Goal: Find specific page/section: Find specific page/section

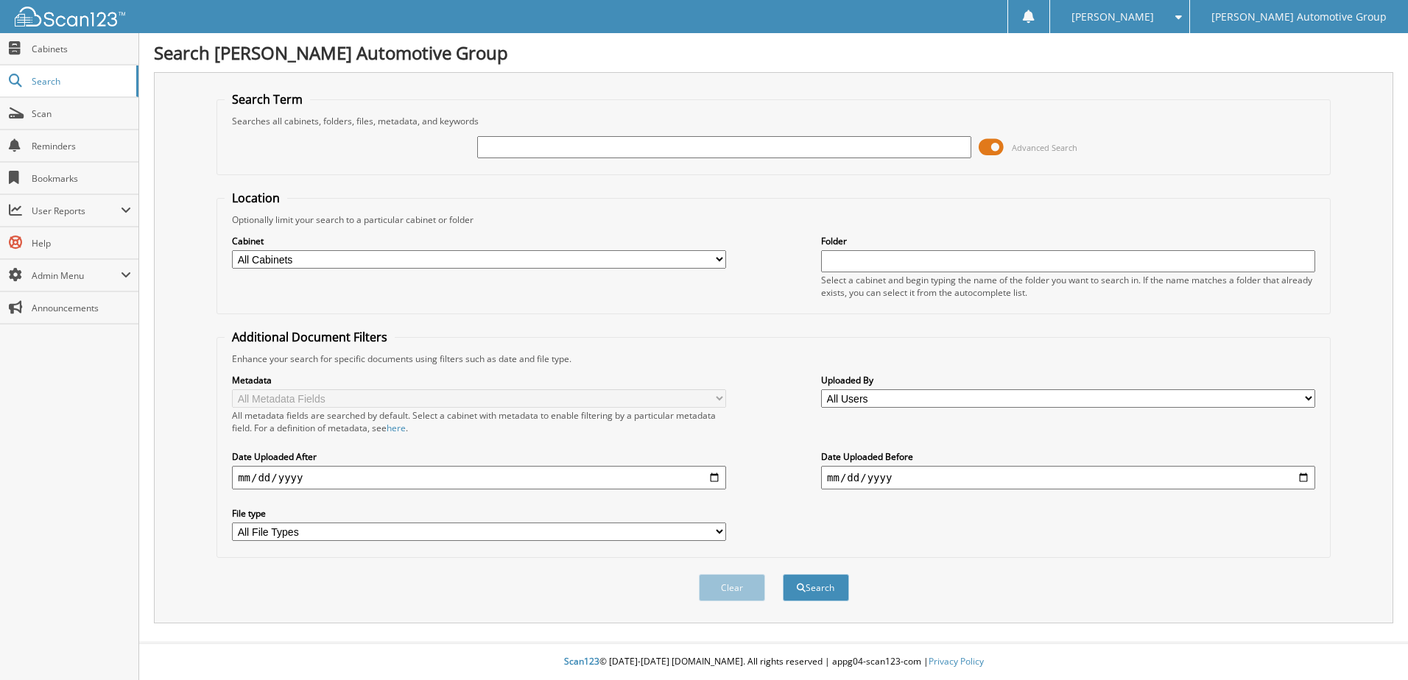
click at [499, 147] on input "text" at bounding box center [724, 147] width 494 height 22
type input "[PERSON_NAME]"
click at [813, 589] on button "Search" at bounding box center [816, 587] width 66 height 27
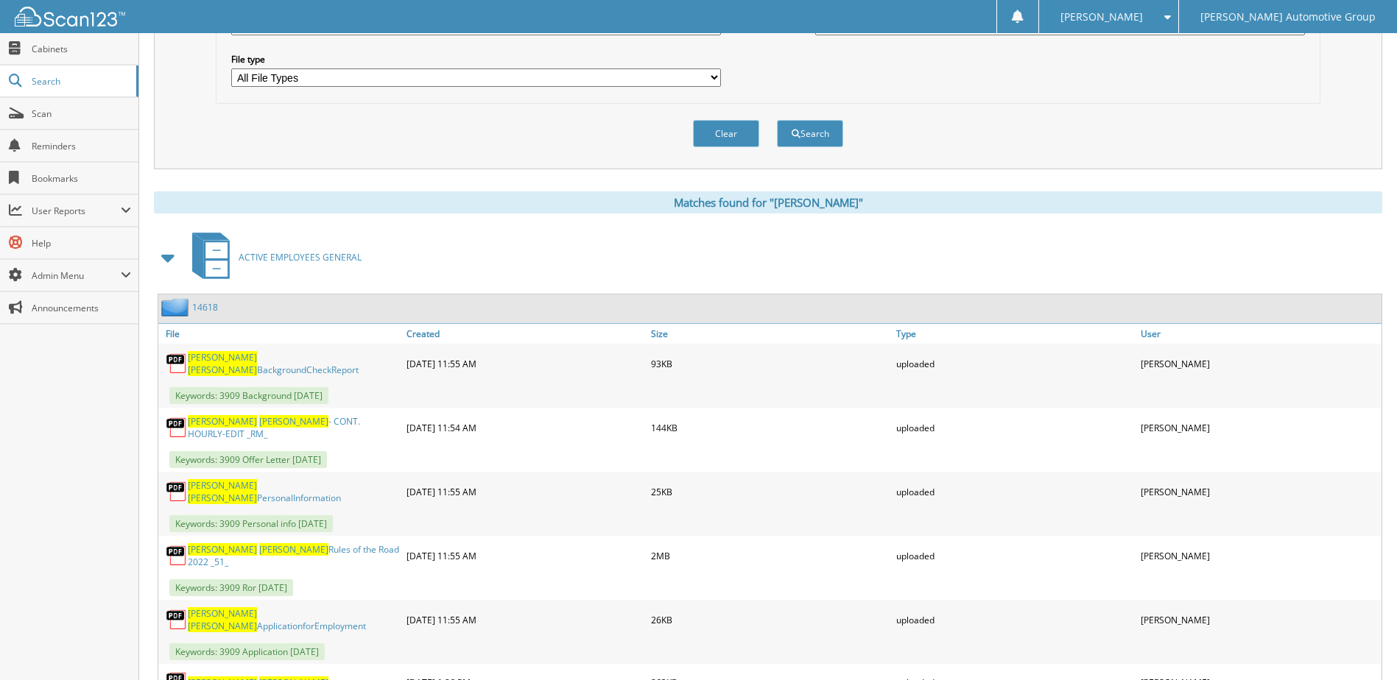
scroll to position [457, 0]
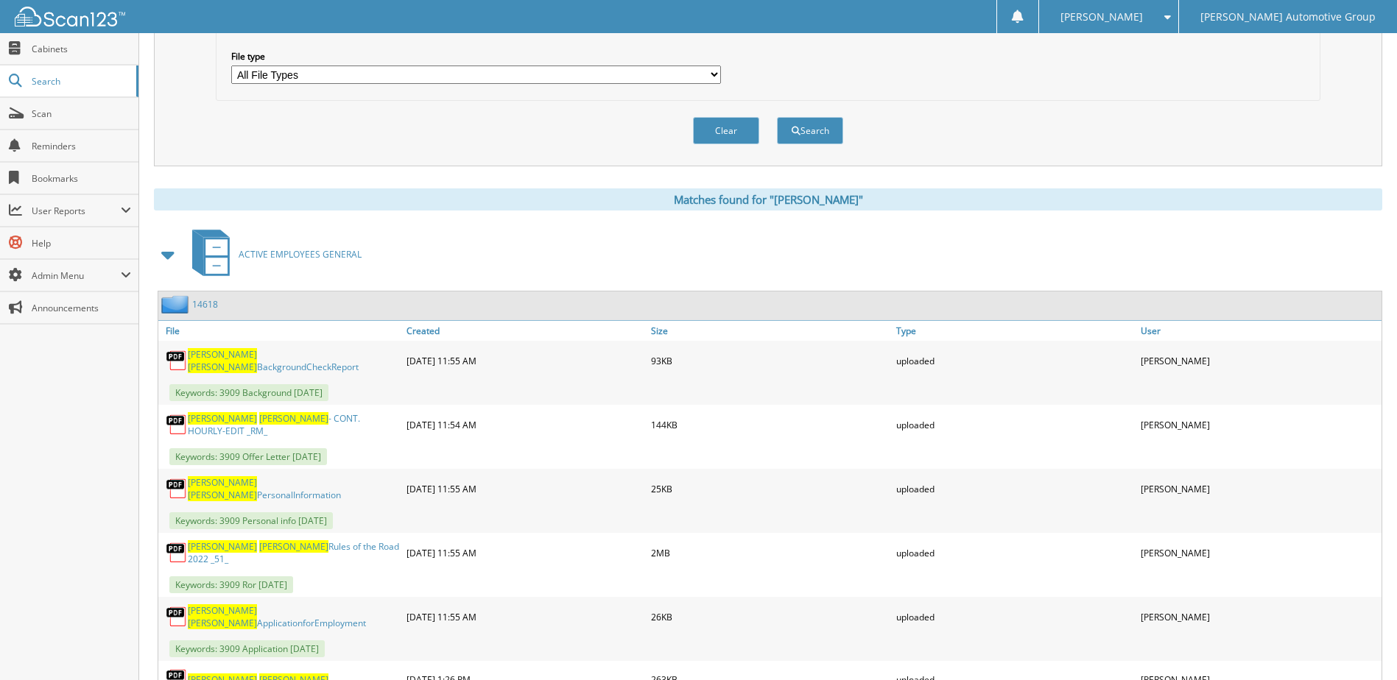
click at [200, 306] on link "14618" at bounding box center [205, 304] width 26 height 13
